Goal: Information Seeking & Learning: Learn about a topic

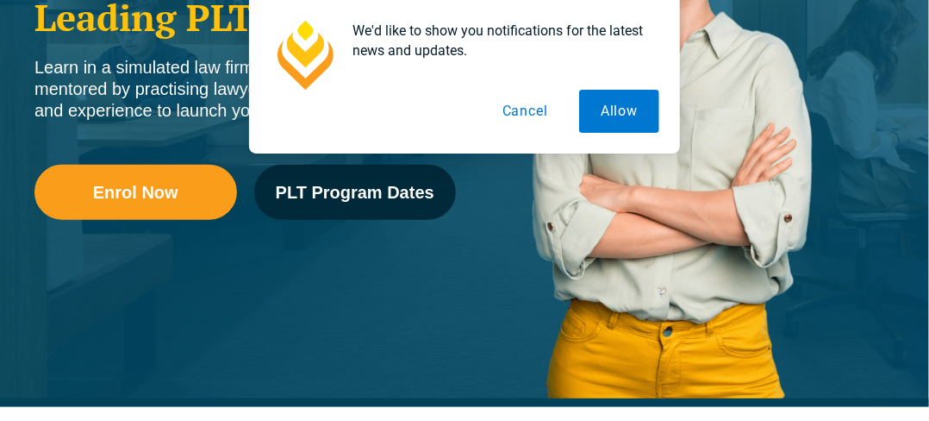
scroll to position [431, 0]
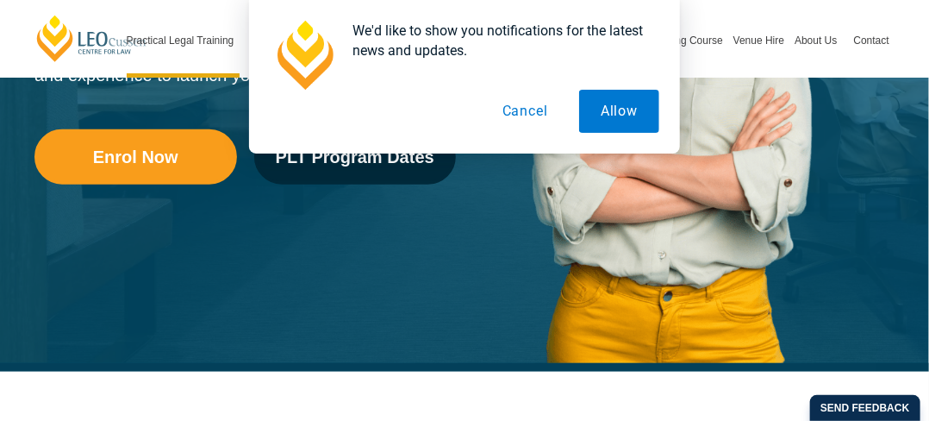
click at [531, 109] on button "Cancel" at bounding box center [525, 111] width 89 height 43
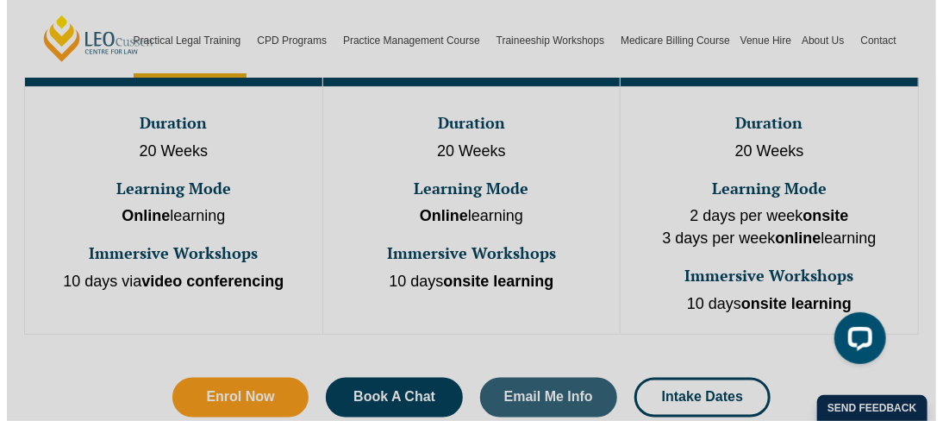
scroll to position [1043, 0]
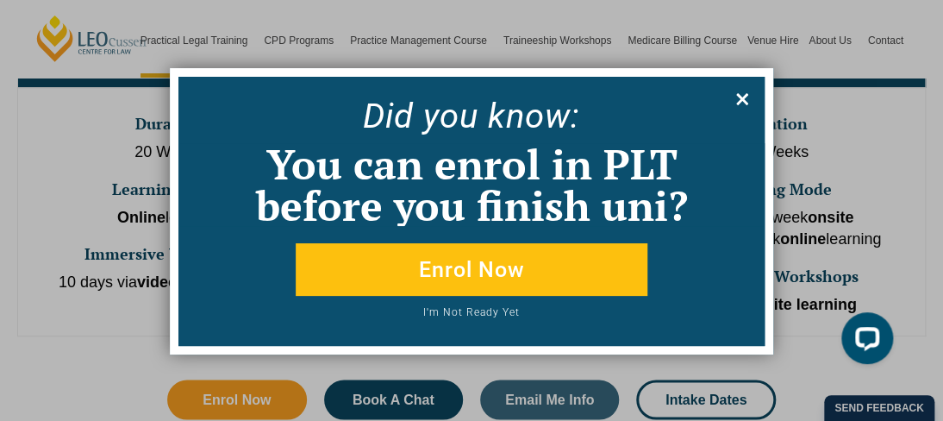
click at [738, 100] on icon at bounding box center [742, 99] width 19 height 19
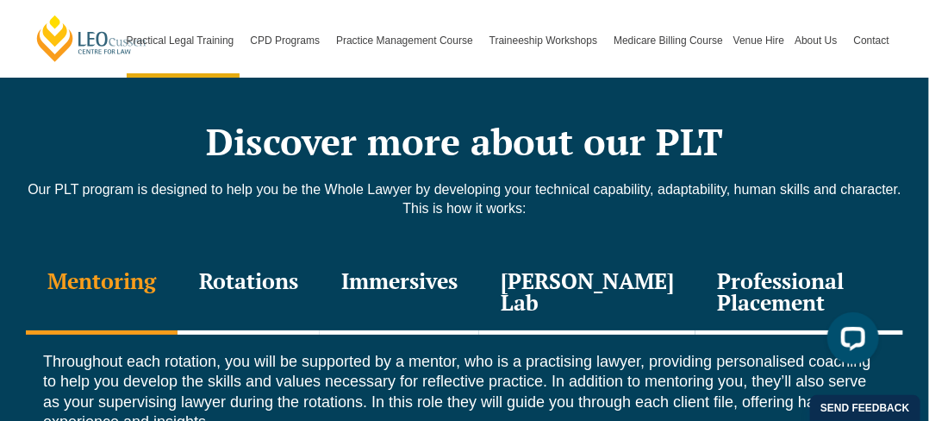
scroll to position [2328, 0]
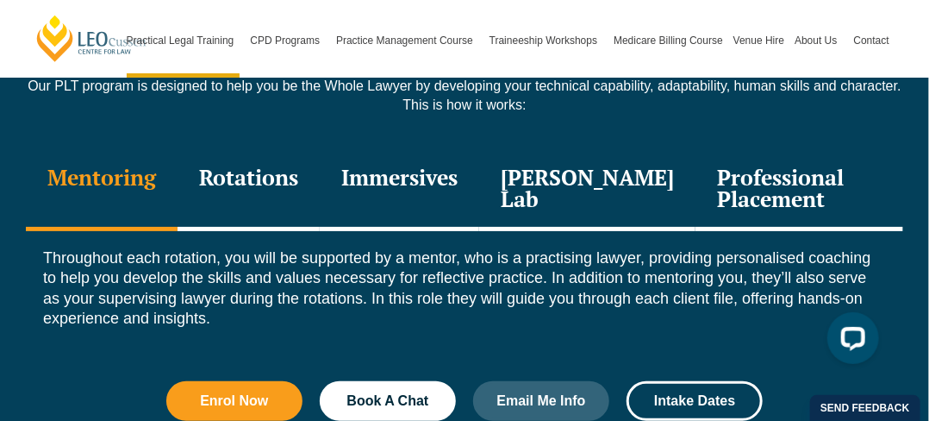
click at [763, 157] on div "Professional Placement" at bounding box center [800, 190] width 208 height 82
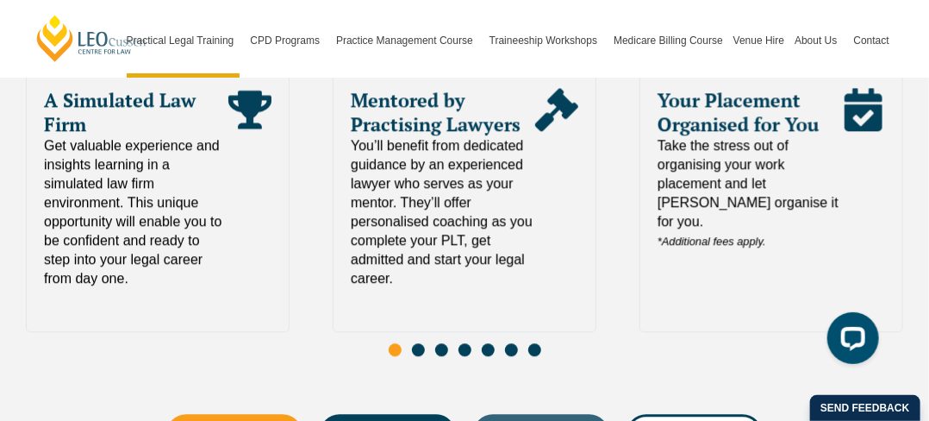
scroll to position [3966, 0]
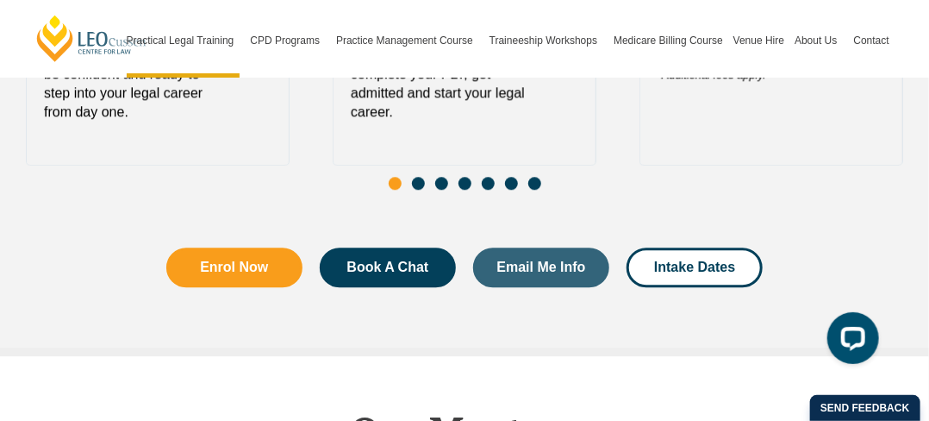
click at [422, 177] on span "Go to slide 2" at bounding box center [418, 183] width 13 height 13
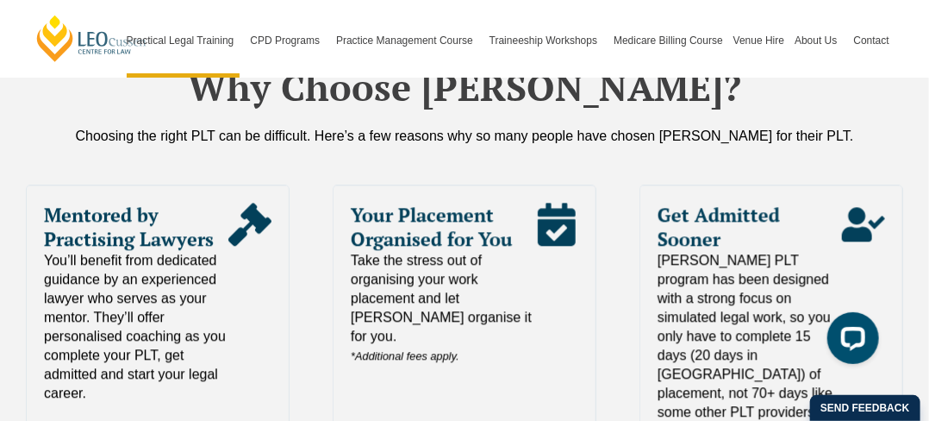
scroll to position [3793, 0]
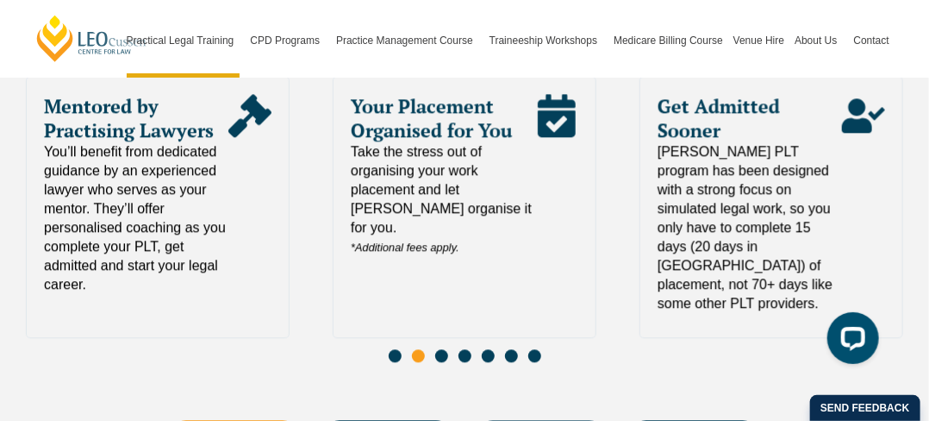
click at [438, 349] on span "Go to slide 3" at bounding box center [441, 355] width 13 height 13
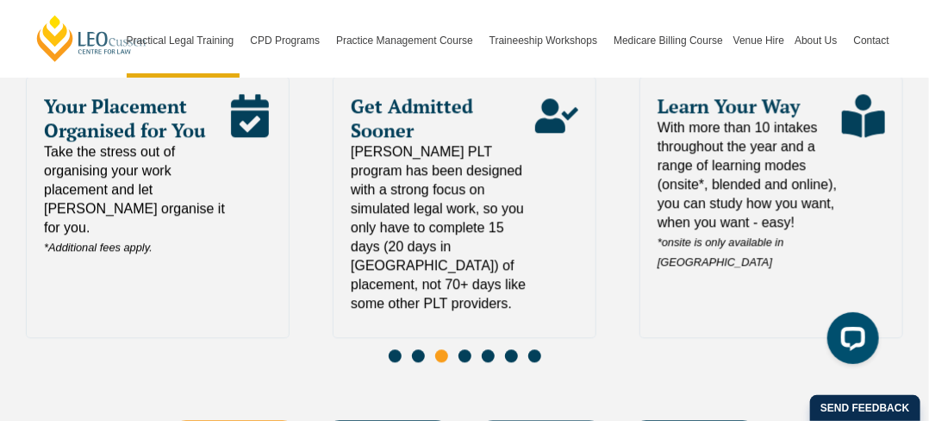
click at [469, 349] on span "Go to slide 4" at bounding box center [465, 355] width 13 height 13
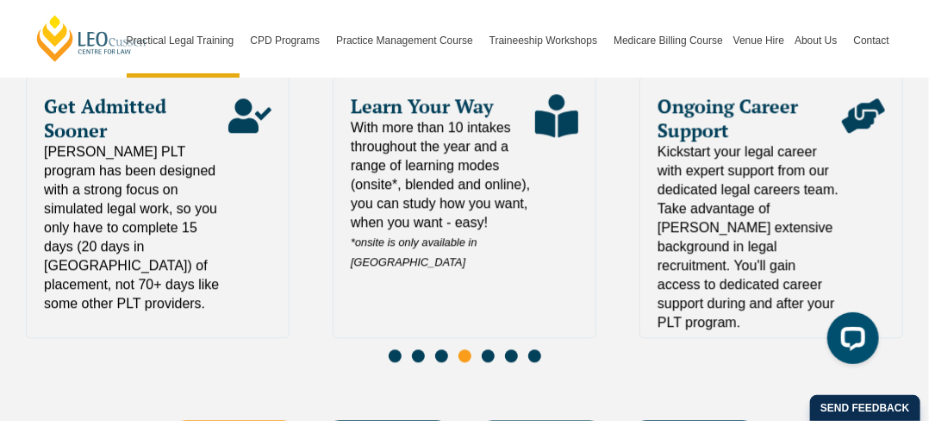
click at [487, 349] on span "Go to slide 5" at bounding box center [488, 355] width 13 height 13
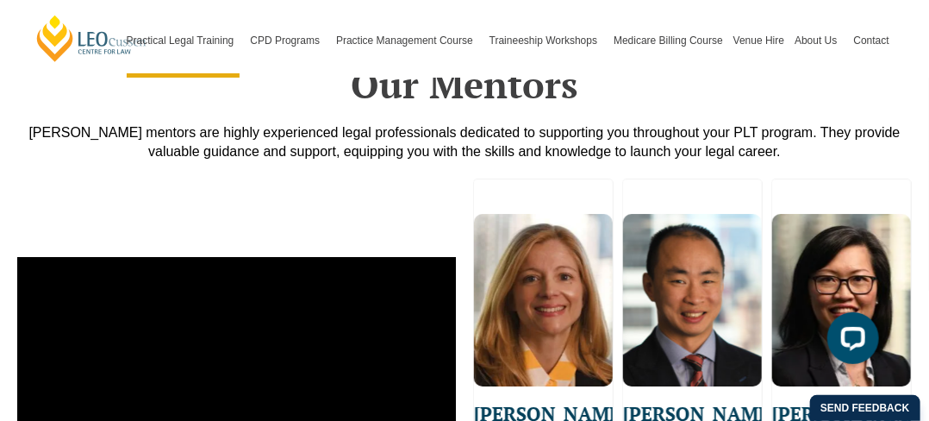
scroll to position [4483, 0]
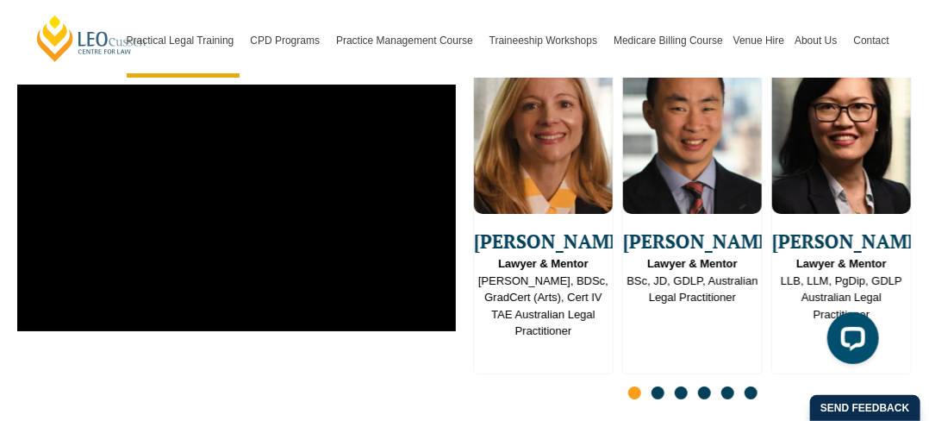
click at [660, 386] on span "Go to slide 2" at bounding box center [658, 392] width 13 height 13
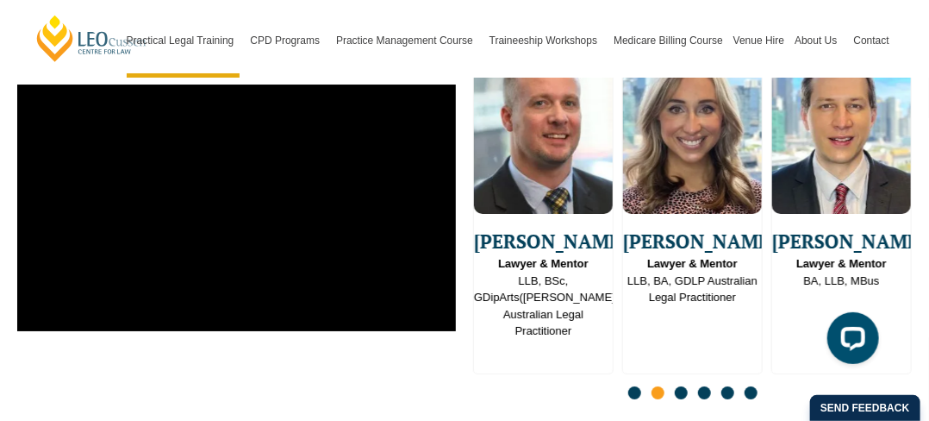
click at [678, 386] on span "Go to slide 3" at bounding box center [681, 392] width 13 height 13
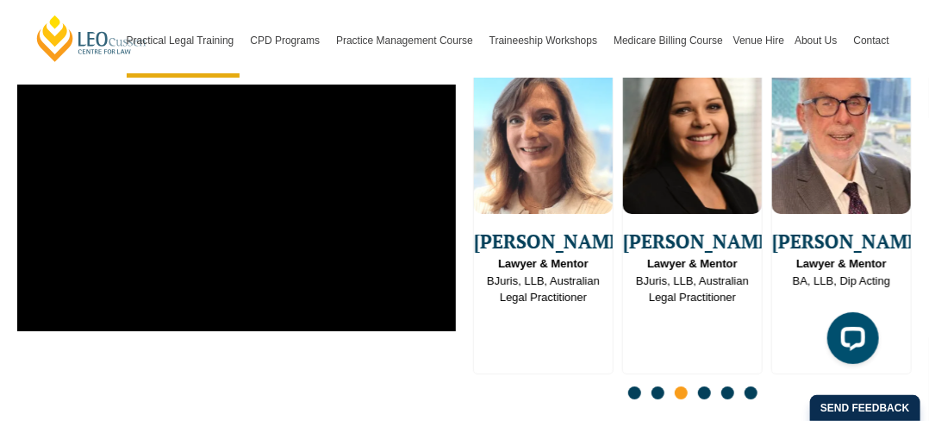
click at [700, 386] on span "Go to slide 4" at bounding box center [704, 392] width 13 height 13
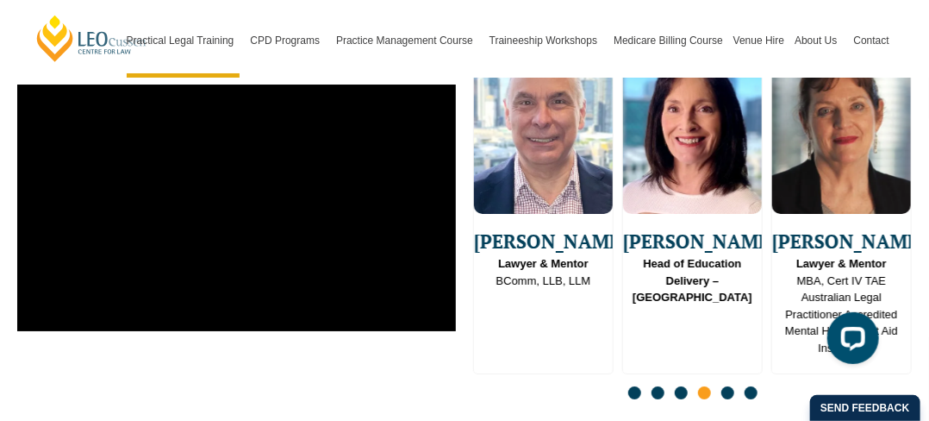
click at [728, 386] on span "Go to slide 5" at bounding box center [728, 392] width 13 height 13
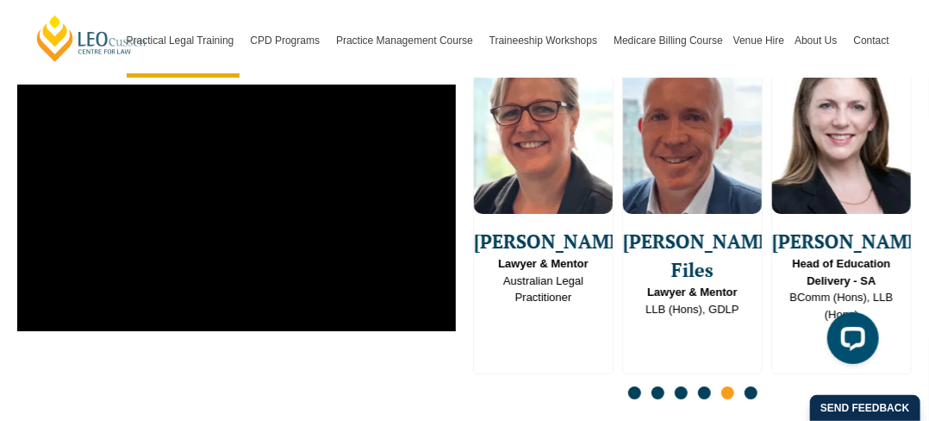
click at [751, 386] on span "Go to slide 6" at bounding box center [751, 392] width 13 height 13
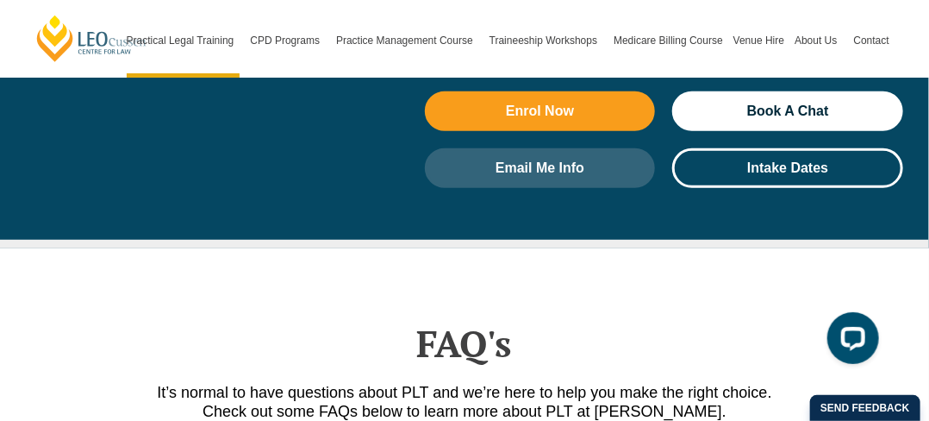
scroll to position [7414, 0]
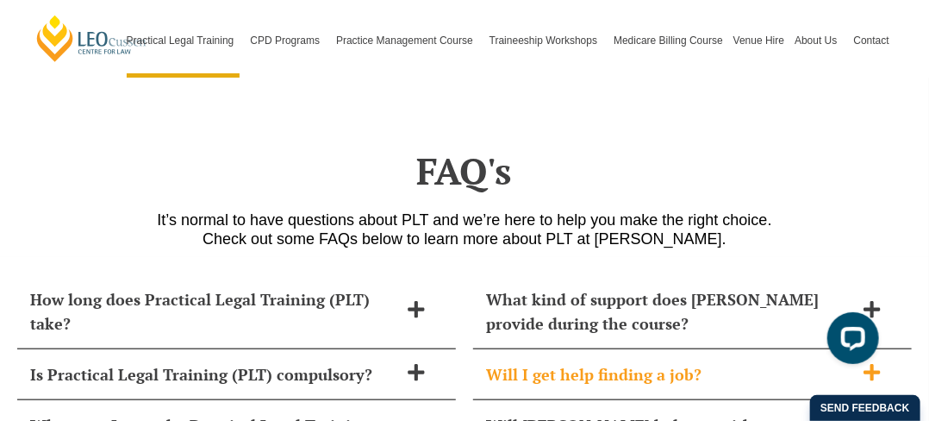
click at [879, 363] on icon at bounding box center [872, 372] width 19 height 19
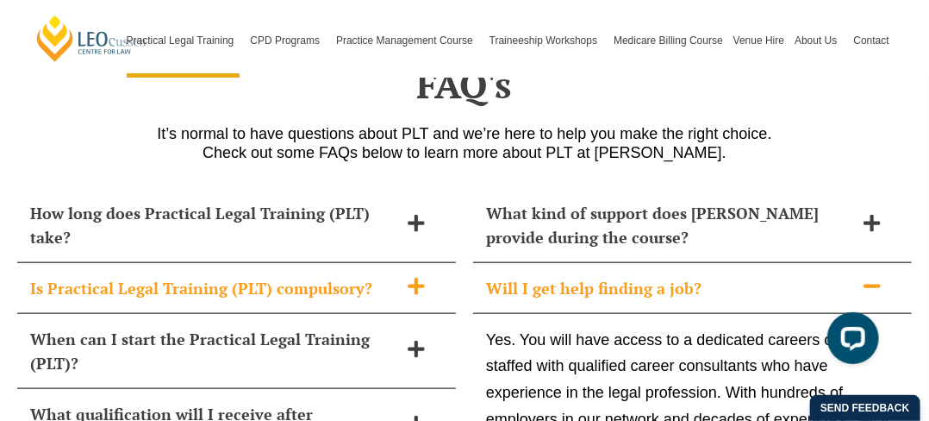
click at [415, 278] on icon at bounding box center [416, 286] width 16 height 16
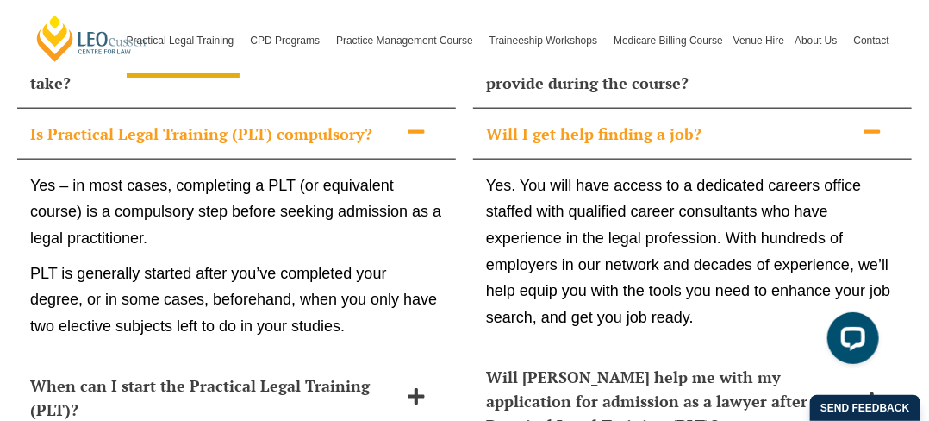
scroll to position [7759, 0]
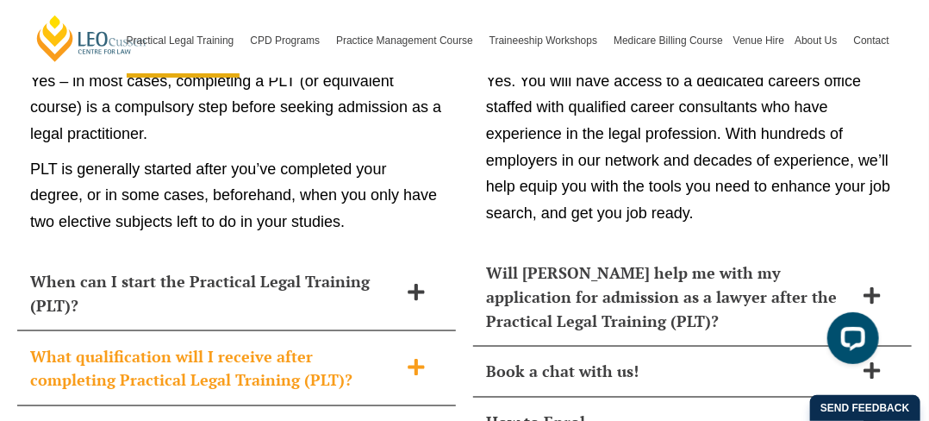
click at [416, 359] on icon at bounding box center [416, 367] width 16 height 16
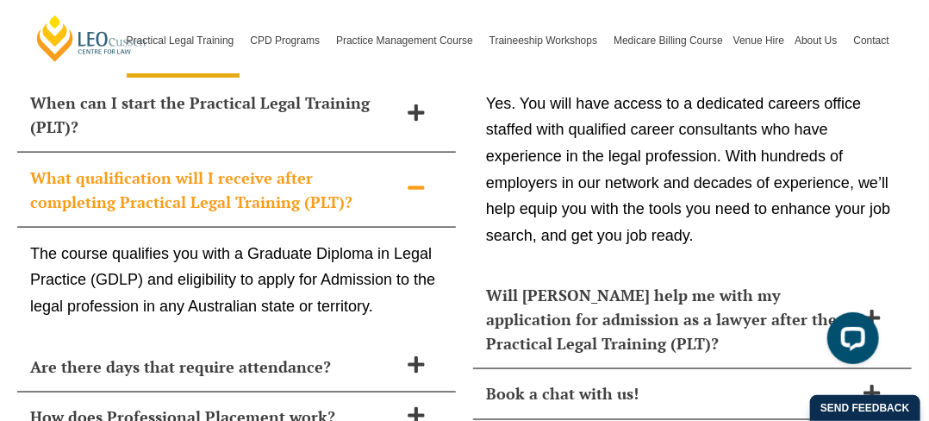
scroll to position [7708, 0]
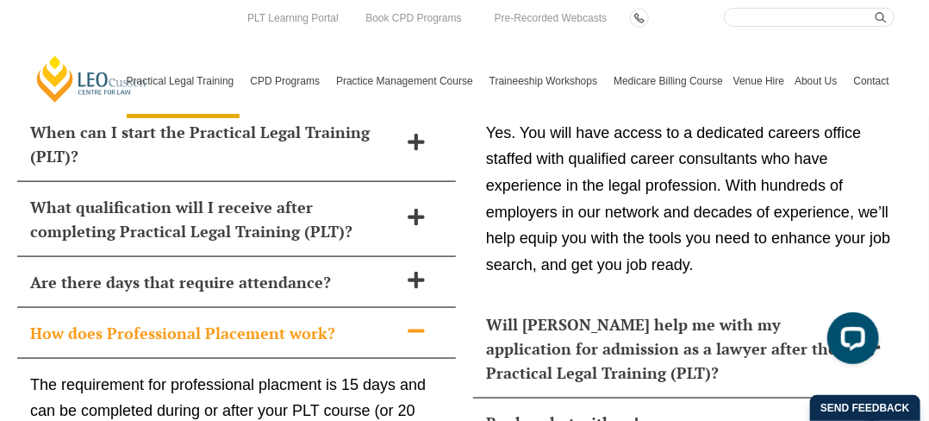
click at [410, 322] on icon at bounding box center [416, 331] width 19 height 19
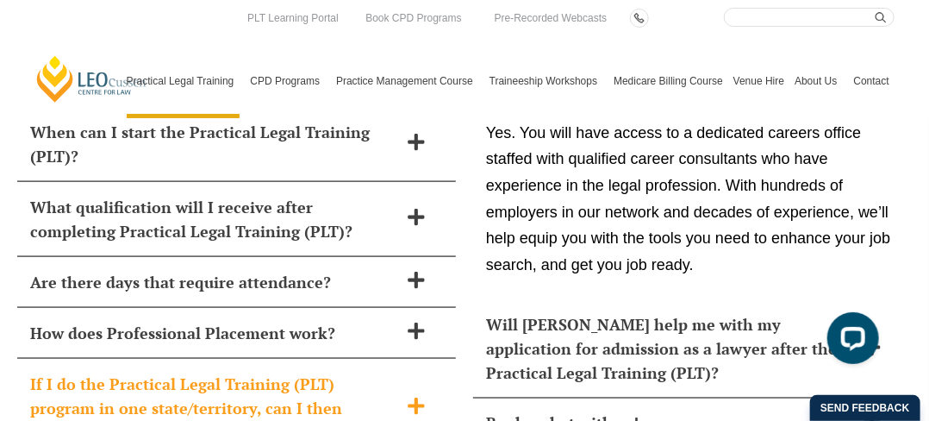
click at [375, 372] on span "If I do the Practical Legal Training (PLT) program in one state/territory, can …" at bounding box center [214, 408] width 368 height 72
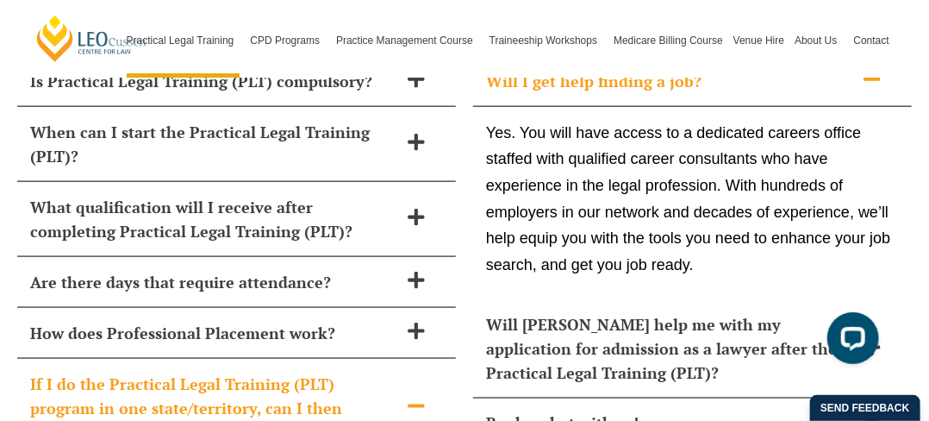
click at [406, 397] on span at bounding box center [416, 408] width 36 height 22
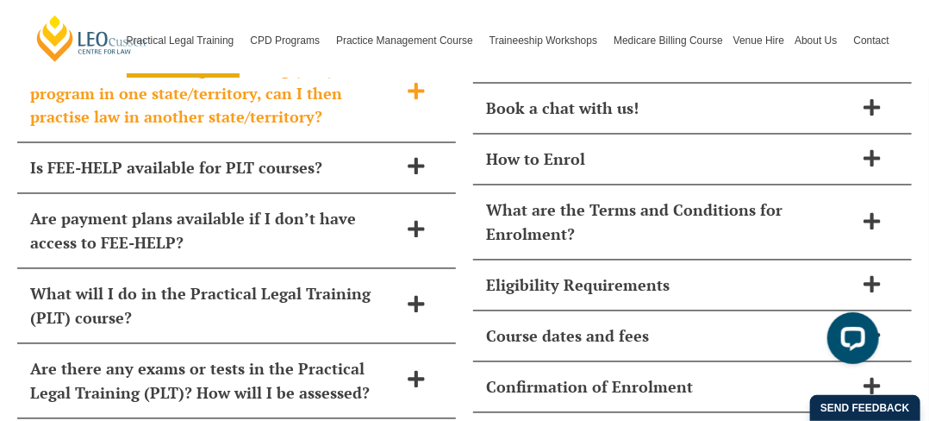
scroll to position [8052, 0]
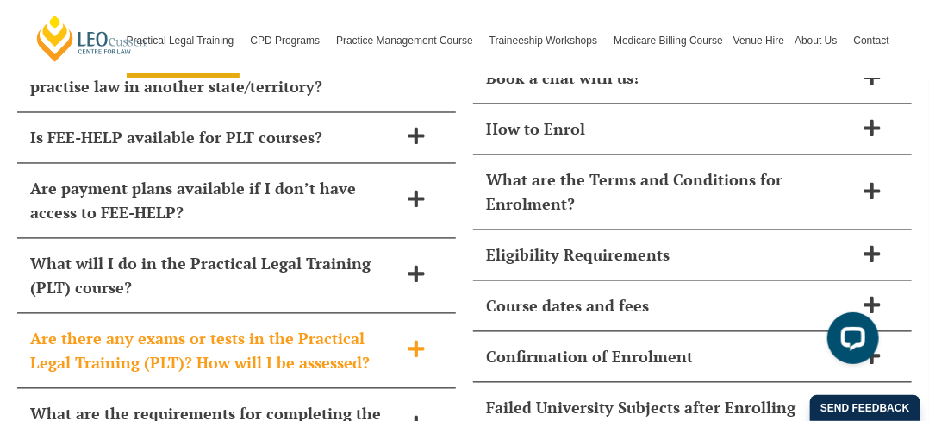
click at [418, 341] on icon at bounding box center [416, 349] width 16 height 16
click at [418, 347] on icon at bounding box center [416, 348] width 16 height 3
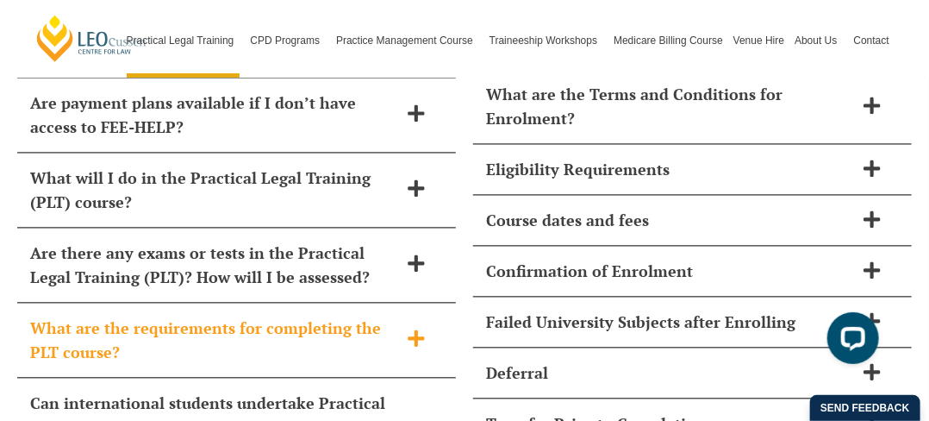
scroll to position [8225, 0]
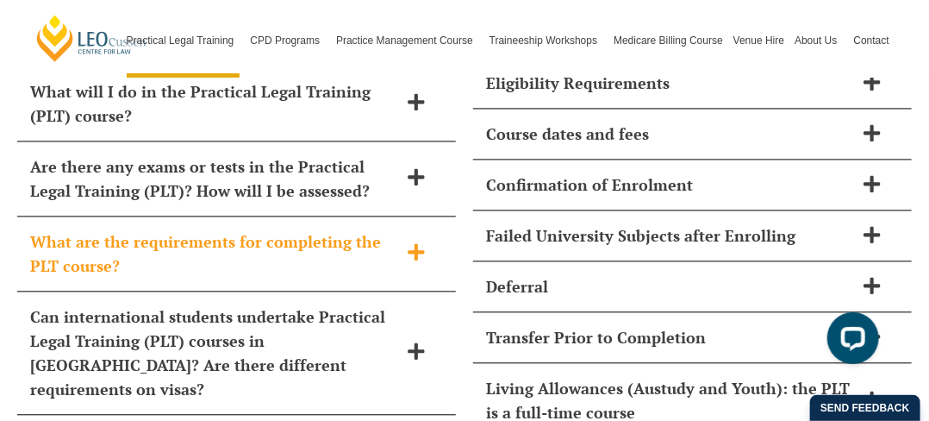
click at [419, 341] on span at bounding box center [416, 352] width 36 height 22
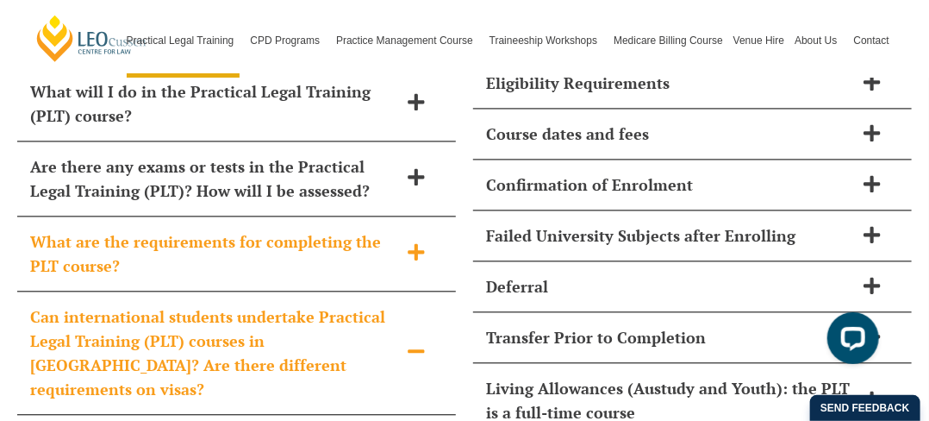
scroll to position [8311, 0]
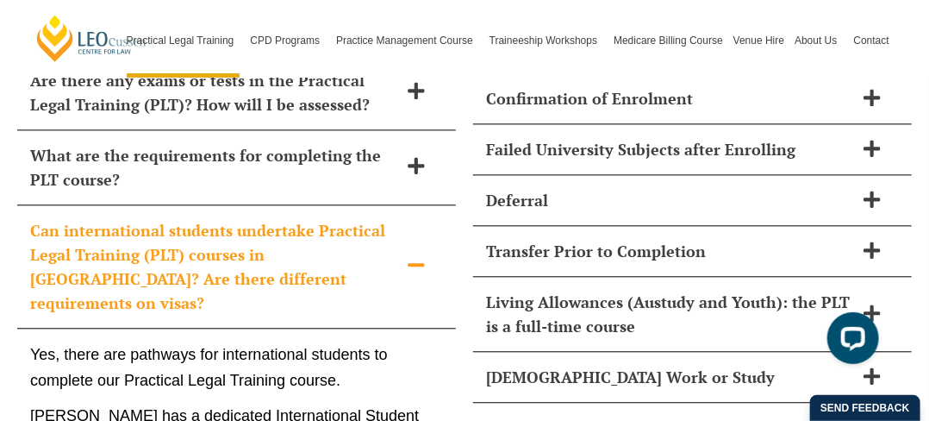
click at [417, 255] on icon at bounding box center [416, 264] width 19 height 19
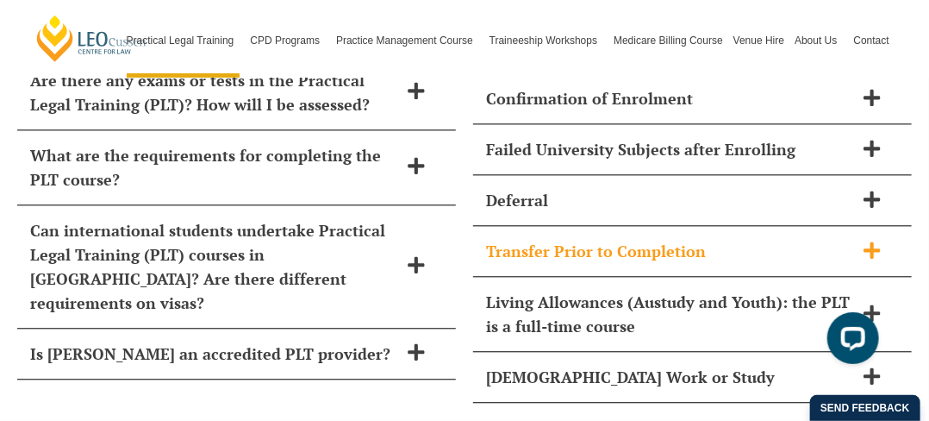
click at [868, 241] on icon at bounding box center [872, 250] width 19 height 19
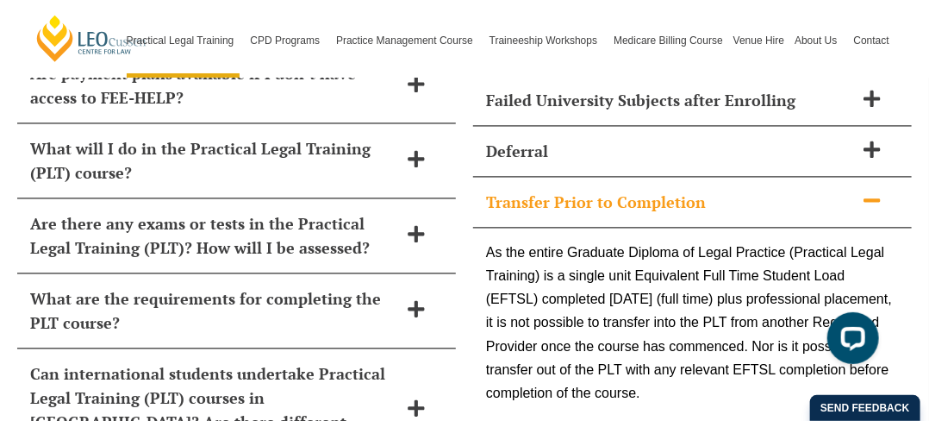
scroll to position [8139, 0]
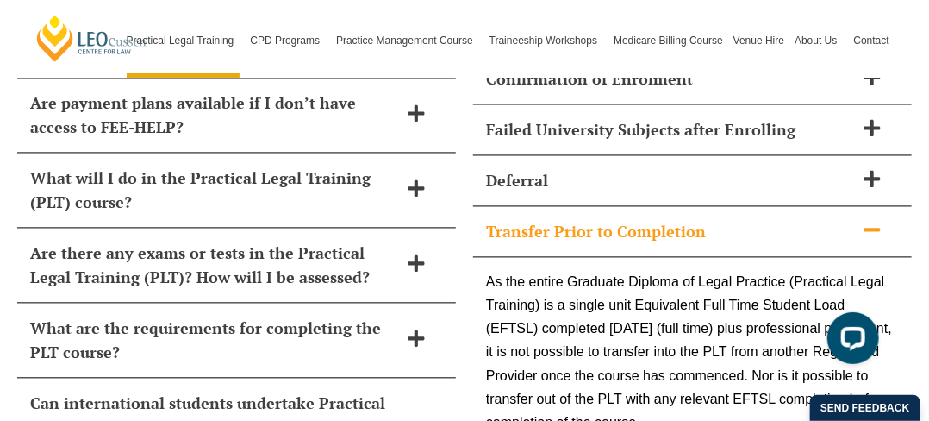
click at [878, 228] on icon at bounding box center [872, 229] width 16 height 3
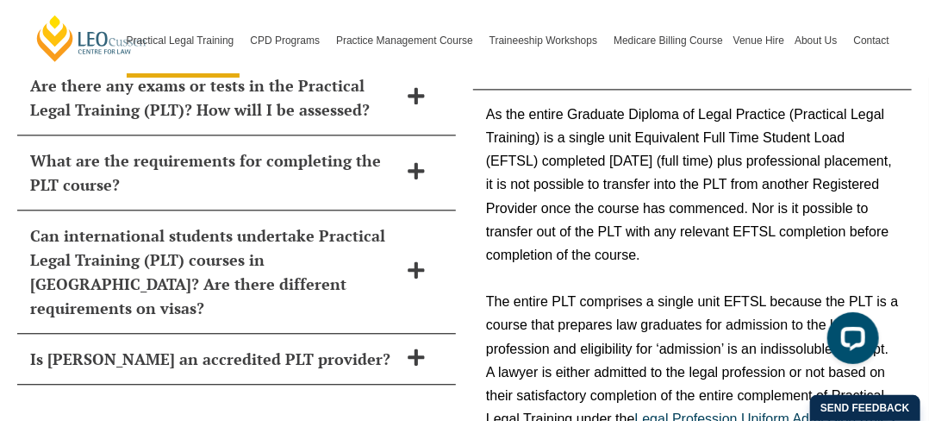
scroll to position [8397, 0]
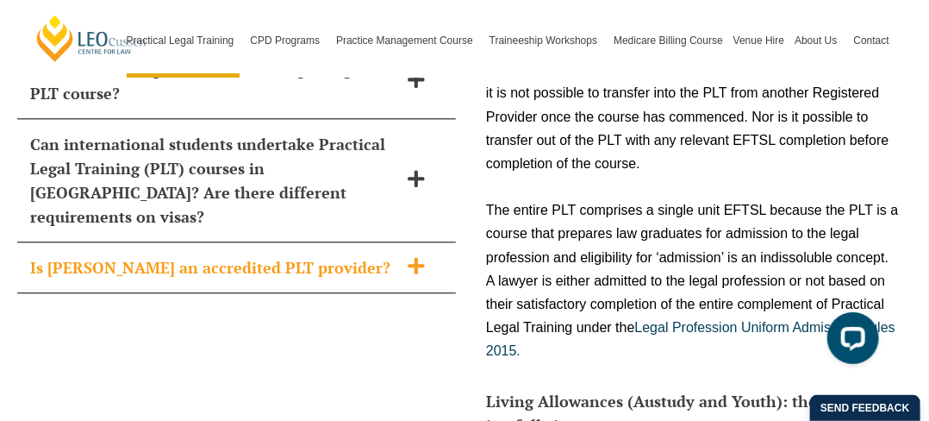
click at [360, 255] on span "Is [PERSON_NAME] an accredited PLT provider?" at bounding box center [214, 267] width 368 height 24
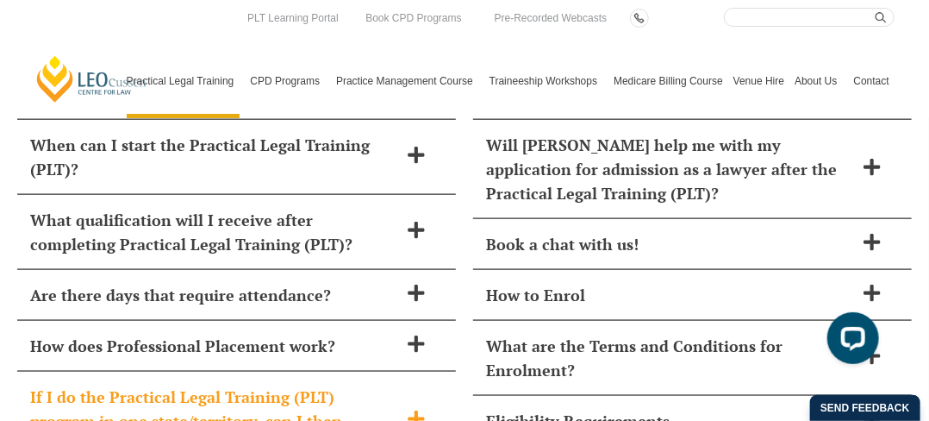
scroll to position [7621, 0]
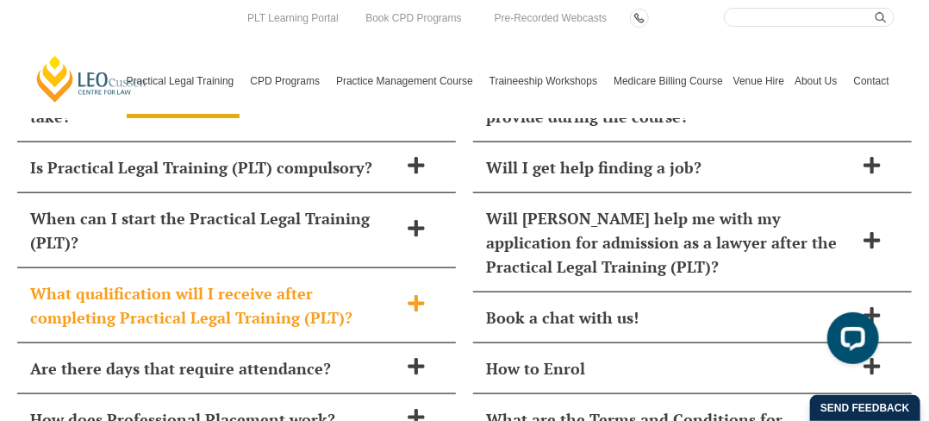
click at [430, 294] on span at bounding box center [416, 305] width 36 height 22
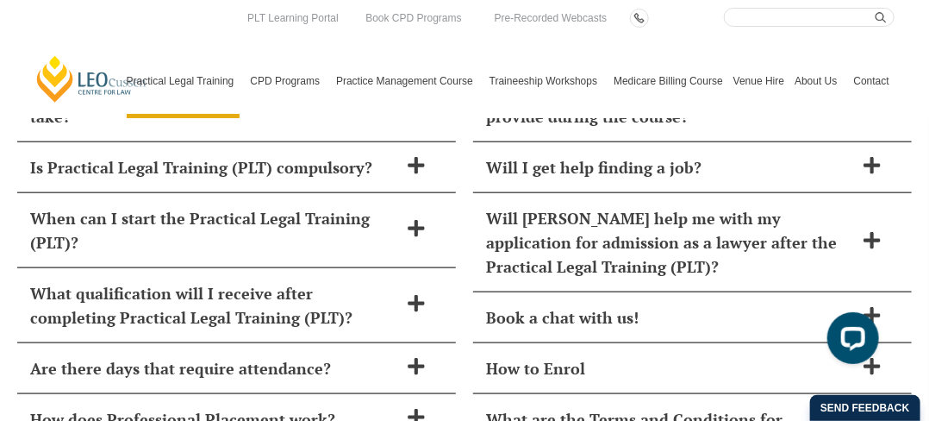
click at [0, 0] on icon at bounding box center [0, 0] width 0 height 0
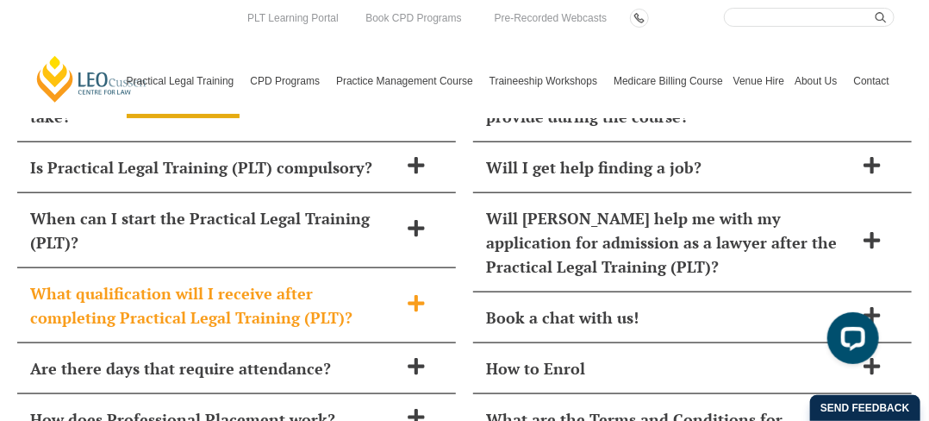
click at [414, 296] on icon at bounding box center [416, 304] width 16 height 16
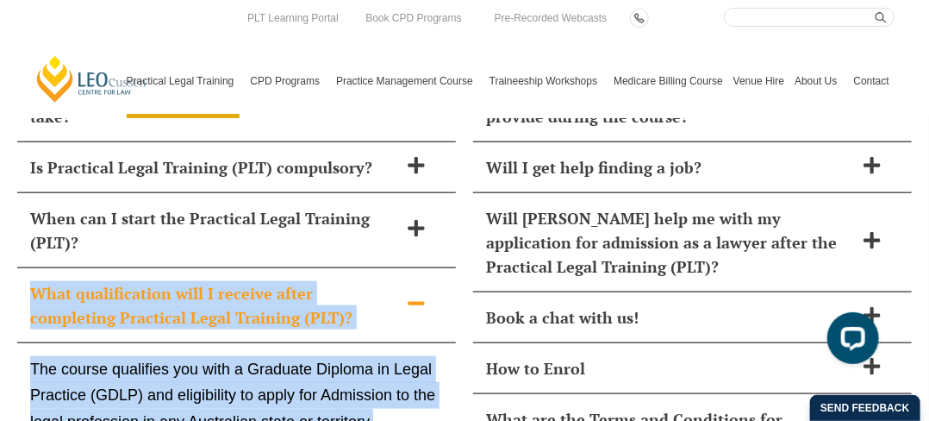
drag, startPoint x: 28, startPoint y: 180, endPoint x: 388, endPoint y: 303, distance: 380.9
click at [388, 303] on div "What qualification will I receive after completing Practical Legal Training (PL…" at bounding box center [236, 362] width 439 height 189
copy div "What qualification will I receive after completing Practical Legal Training (PL…"
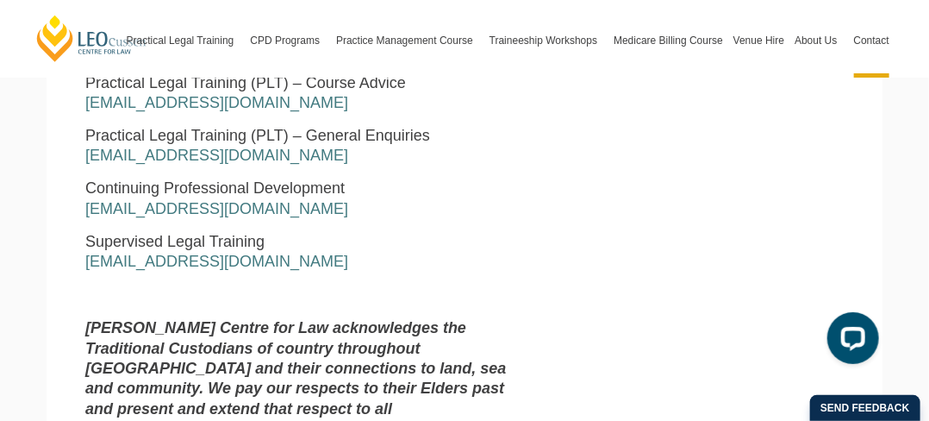
scroll to position [1035, 0]
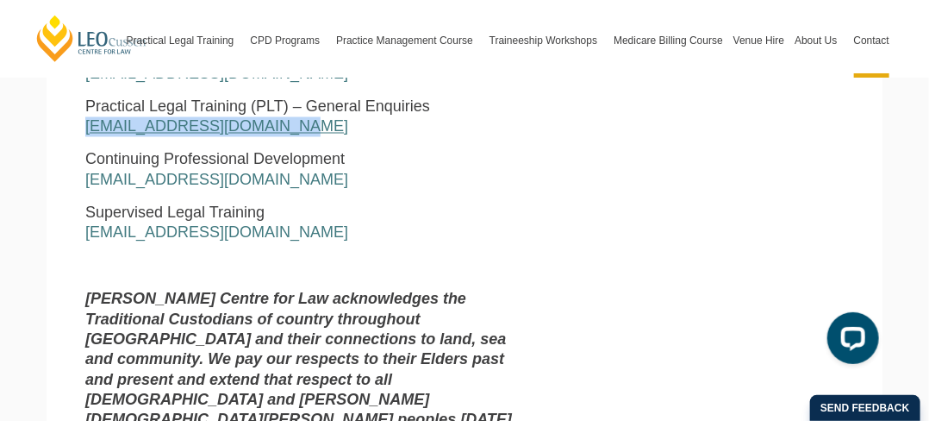
drag, startPoint x: 285, startPoint y: 134, endPoint x: 86, endPoint y: 135, distance: 198.3
click at [86, 135] on p "Practical Legal Training (PLT) – General Enquiries [EMAIL_ADDRESS][DOMAIN_NAME]" at bounding box center [301, 117] width 432 height 41
copy link "[EMAIL_ADDRESS][DOMAIN_NAME]"
